Goal: Transaction & Acquisition: Purchase product/service

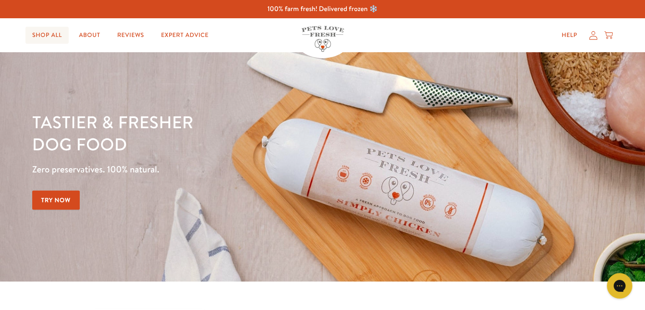
click at [49, 31] on link "Shop All" at bounding box center [46, 35] width 43 height 17
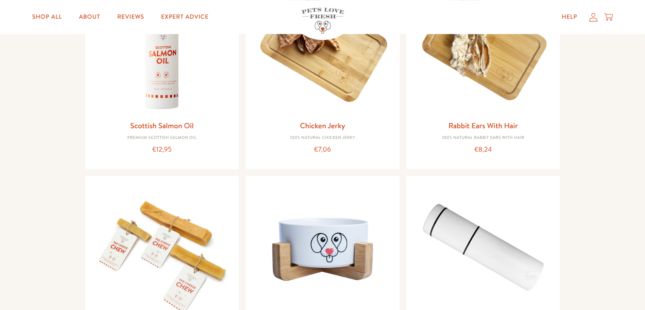
scroll to position [750, 0]
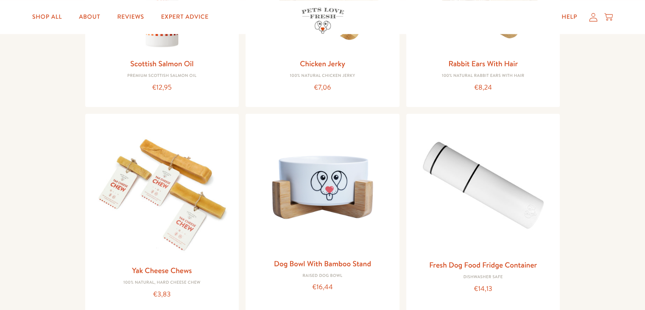
drag, startPoint x: 647, startPoint y: 39, endPoint x: 651, endPoint y: 170, distance: 131.6
click at [645, 170] on html "100% farm fresh! Delivered frozen ❄️ Shop All About Reviews Expert Advice My ac…" at bounding box center [322, 89] width 645 height 1679
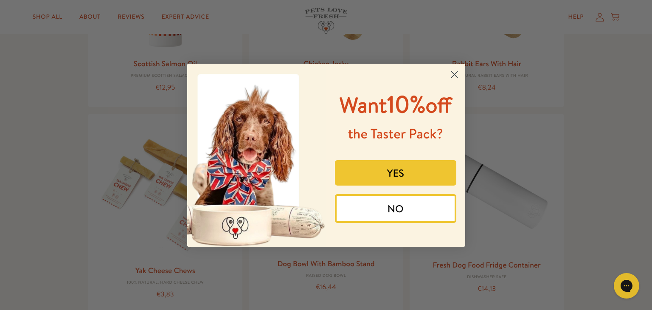
click at [455, 73] on icon "Close dialog" at bounding box center [454, 74] width 6 height 6
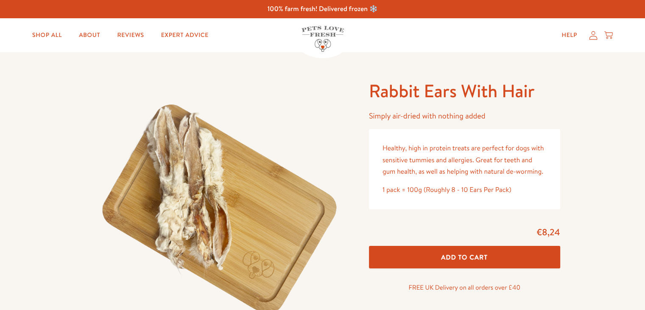
click at [443, 90] on h1 "Rabbit Ears With Hair" at bounding box center [464, 90] width 191 height 23
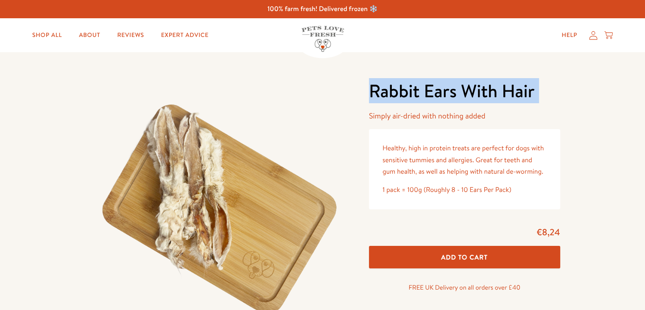
click at [443, 90] on h1 "Rabbit Ears With Hair" at bounding box center [464, 90] width 191 height 23
copy div "Rabbit Ears With Hair"
click at [443, 90] on h1 "Rabbit Ears With Hair" at bounding box center [464, 90] width 191 height 23
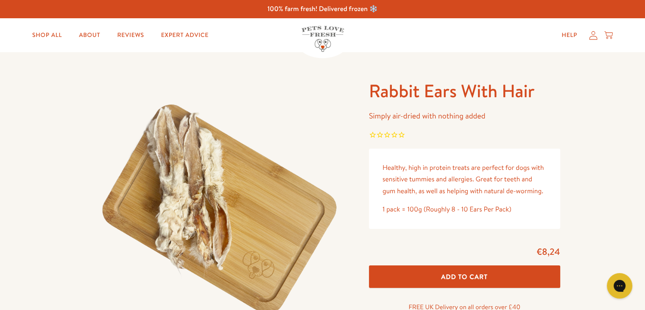
click at [414, 175] on p "Healthy, high in protein treats are perfect for dogs with sensitive tummies and…" at bounding box center [465, 179] width 164 height 35
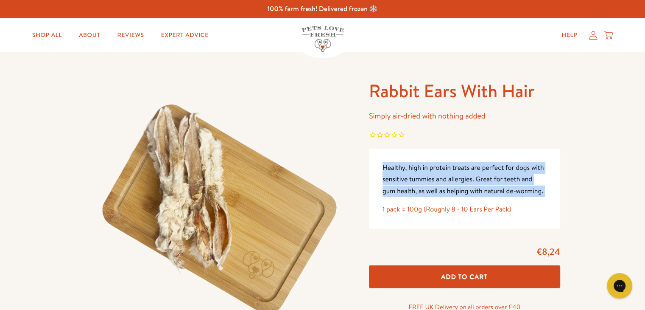
click at [414, 175] on p "Healthy, high in protein treats are perfect for dogs with sensitive tummies and…" at bounding box center [465, 179] width 164 height 35
copy div "Healthy, high in protein treats are perfect for dogs with sensitive tummies and…"
click at [317, 37] on img at bounding box center [323, 39] width 42 height 26
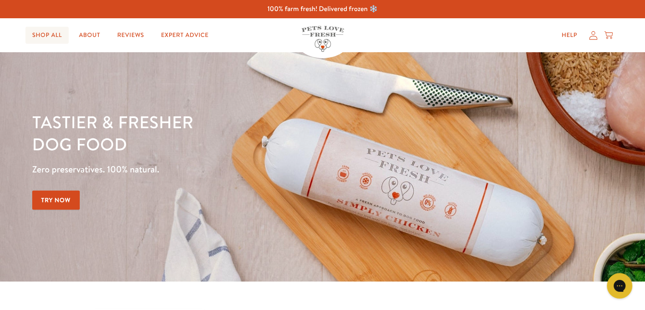
click at [54, 35] on link "Shop All" at bounding box center [46, 35] width 43 height 17
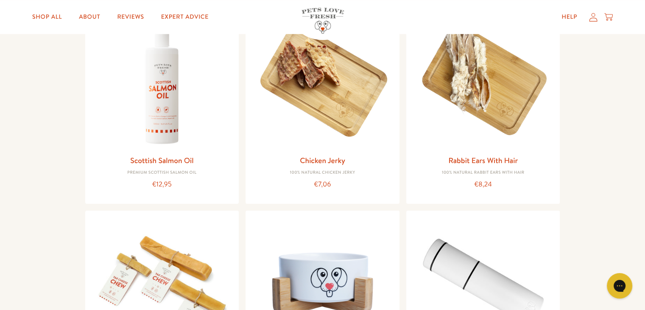
drag, startPoint x: 0, startPoint y: 0, endPoint x: 651, endPoint y: 150, distance: 668.2
click at [645, 150] on html "100% farm fresh! Delivered frozen ❄️ Shop All About Reviews Expert Advice My ac…" at bounding box center [322, 186] width 645 height 1679
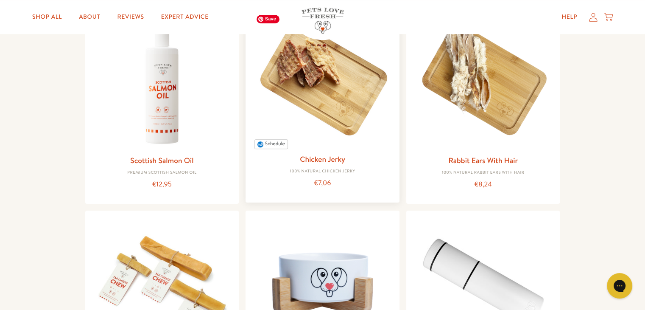
click at [327, 91] on img at bounding box center [322, 79] width 140 height 140
